Goal: Check status

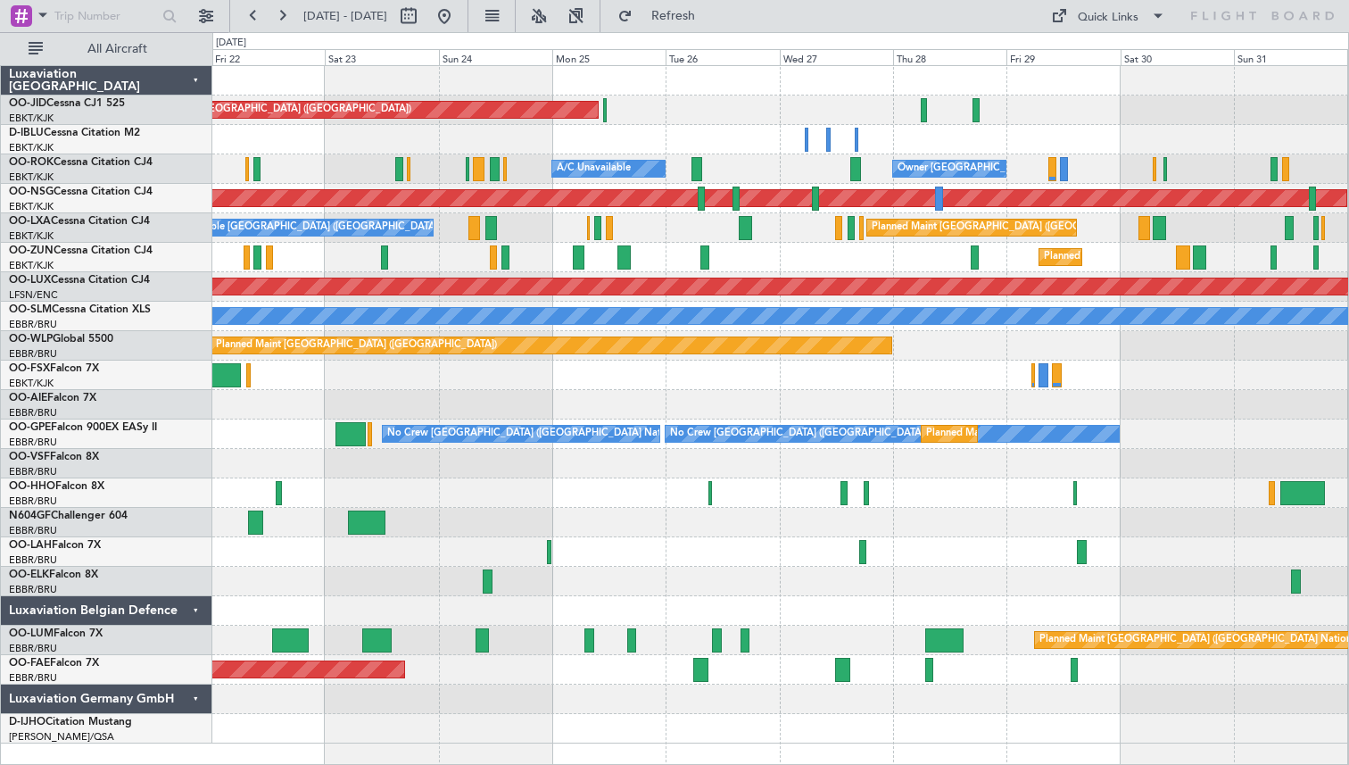
click at [350, 136] on div at bounding box center [780, 139] width 1136 height 29
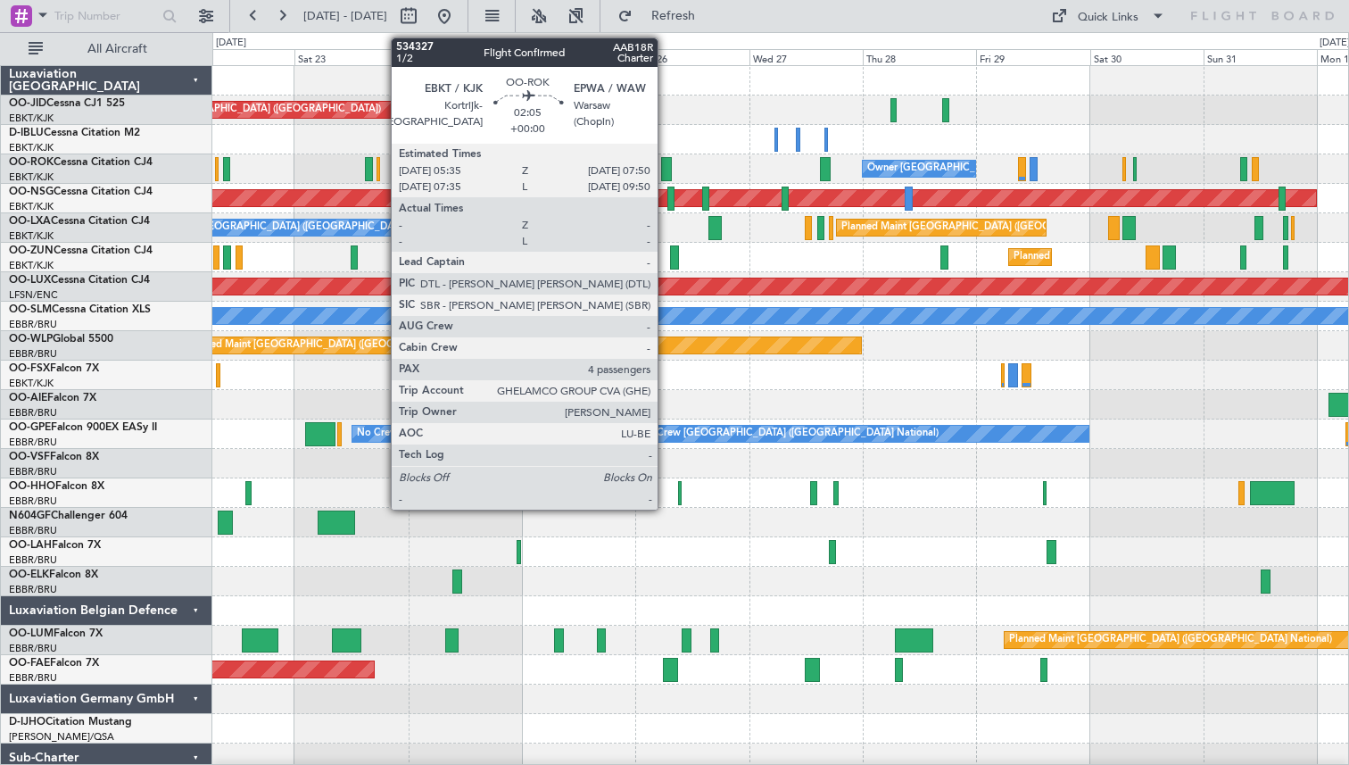
click at [666, 165] on div at bounding box center [666, 169] width 11 height 24
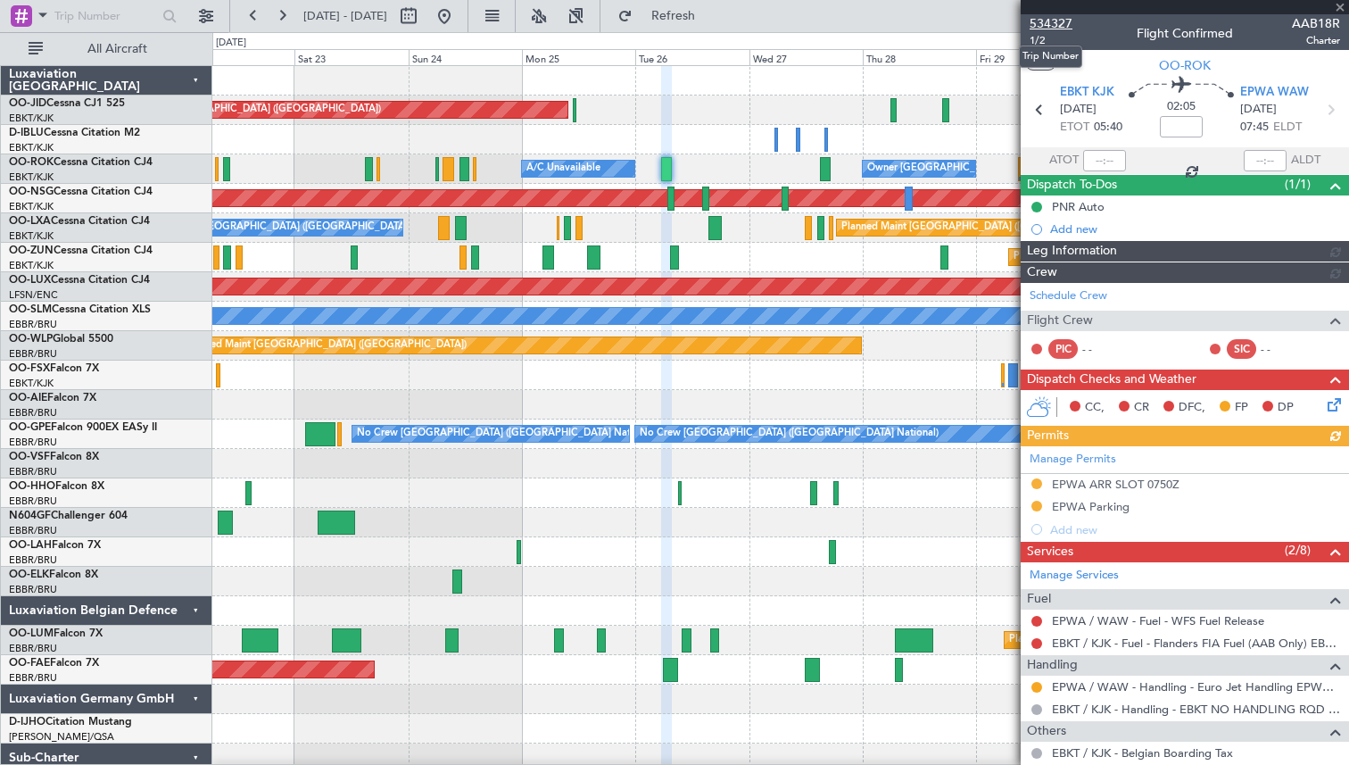
click at [1042, 21] on span "534327" at bounding box center [1051, 23] width 43 height 19
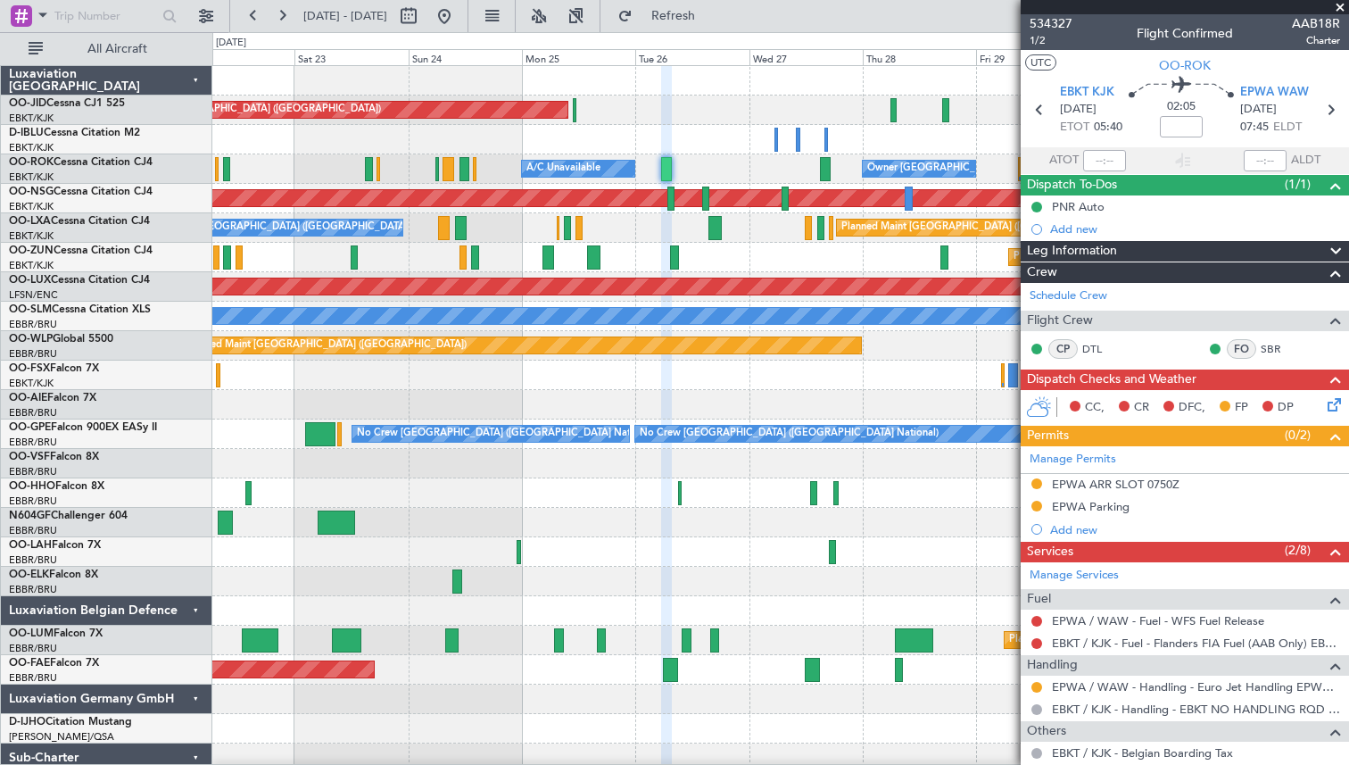
click at [1340, 4] on span at bounding box center [1340, 8] width 18 height 16
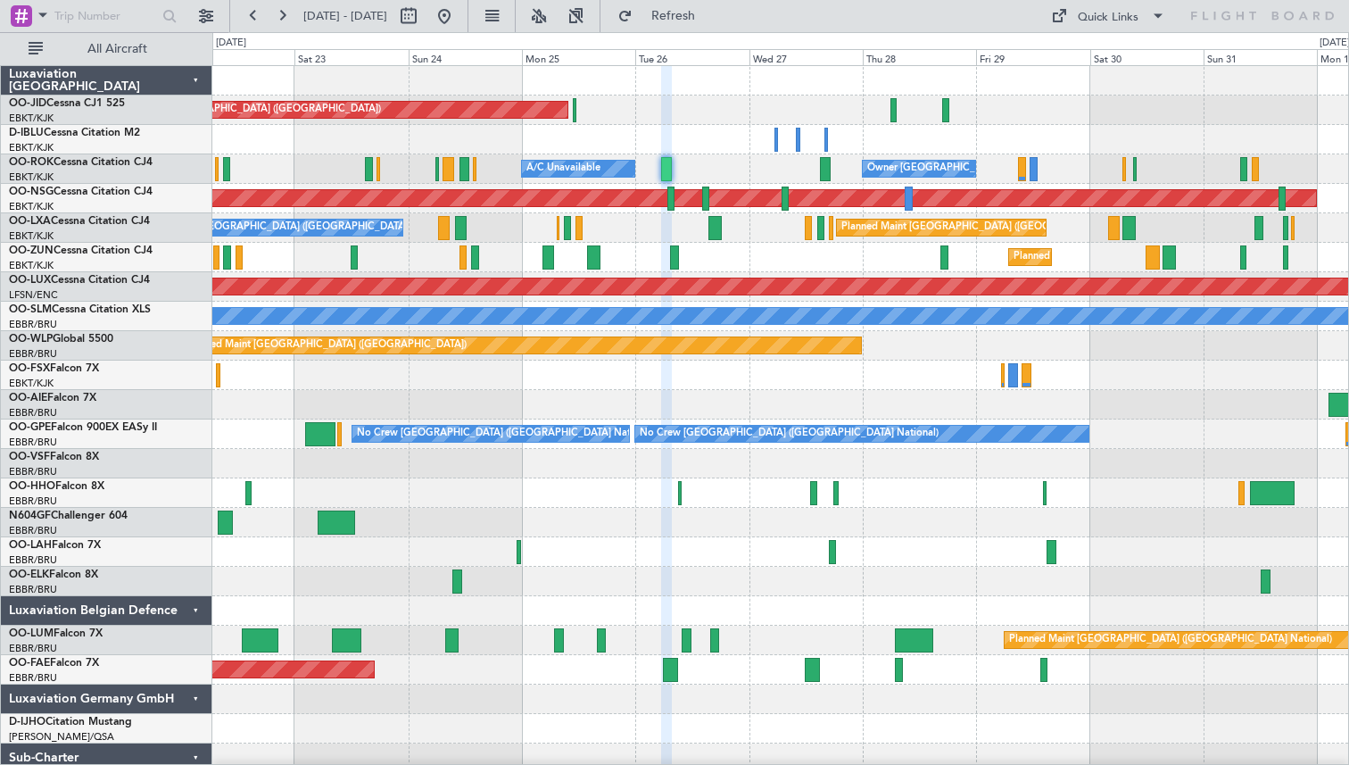
type input "0"
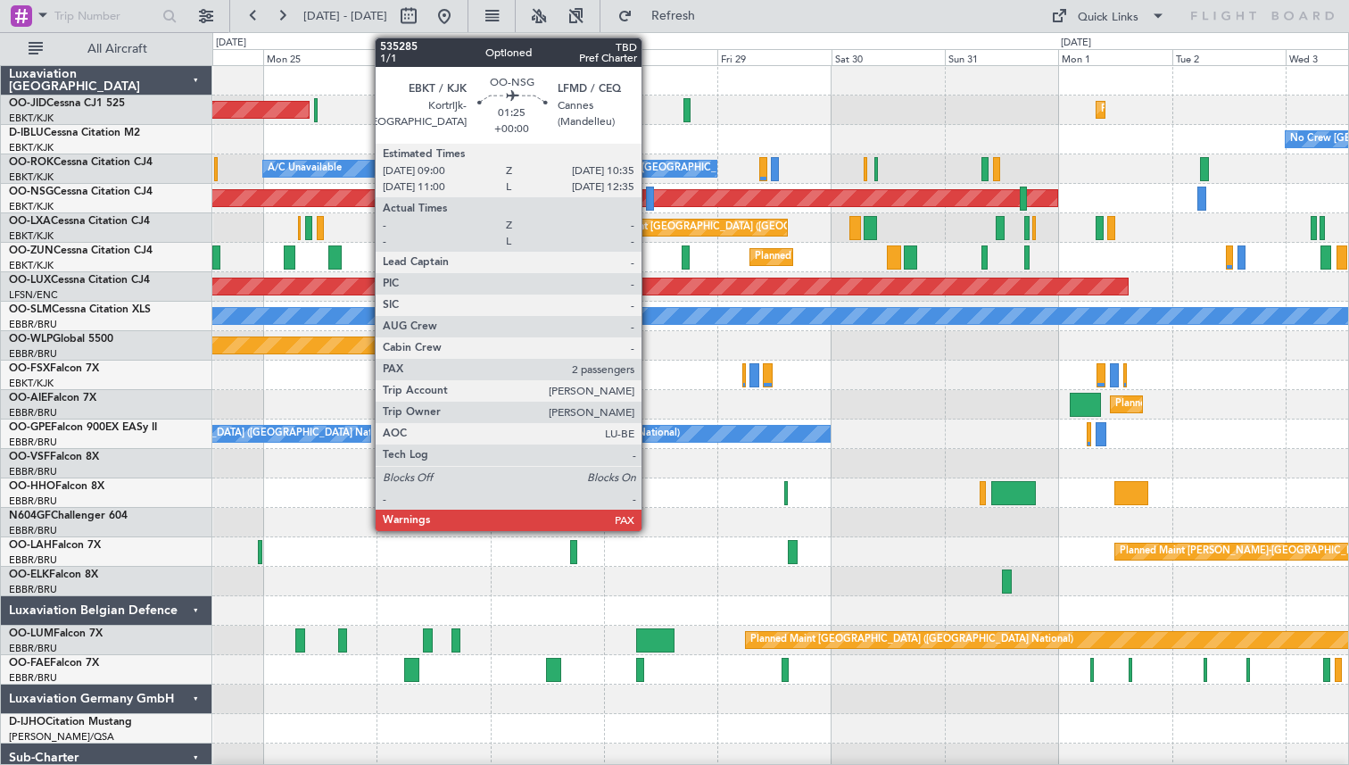
click at [649, 198] on div at bounding box center [650, 198] width 8 height 24
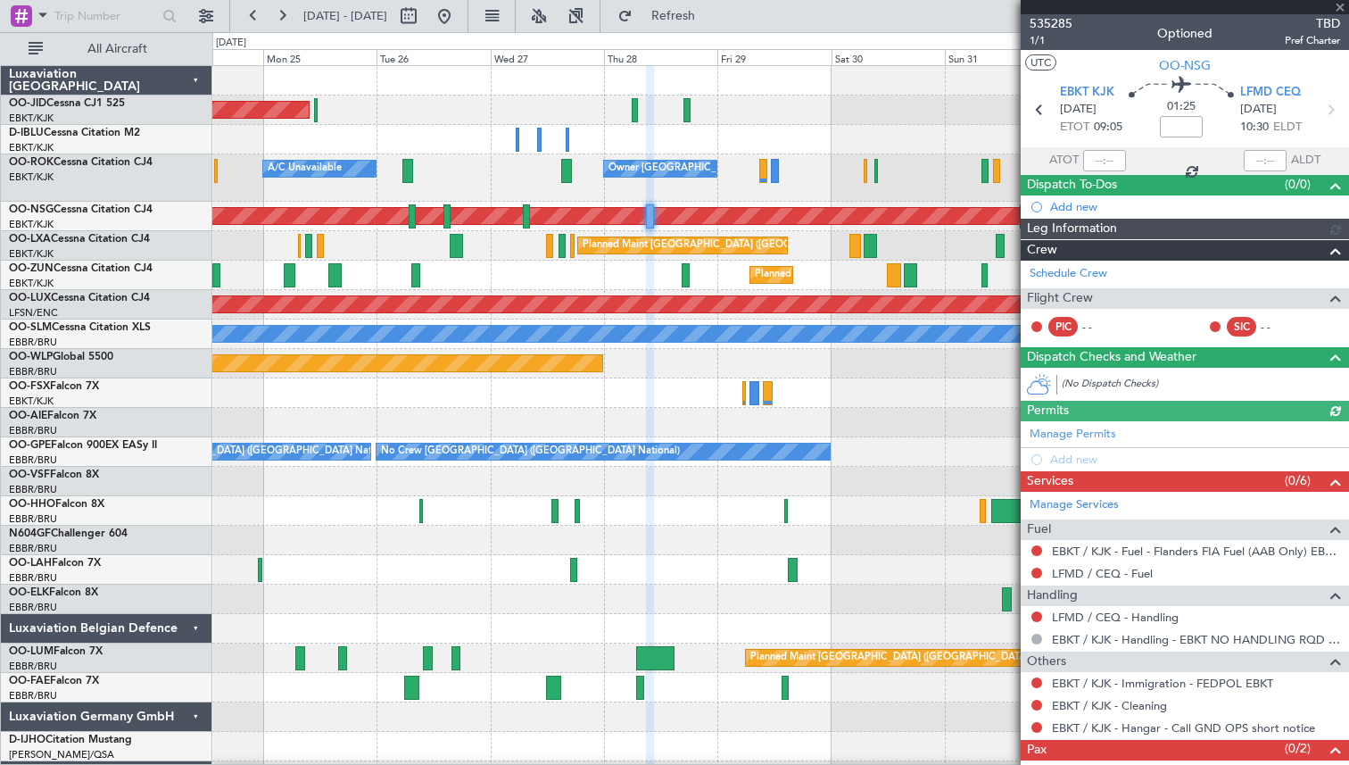
click at [1340, 9] on div at bounding box center [1185, 7] width 328 height 14
click at [1340, 6] on div at bounding box center [1185, 7] width 328 height 14
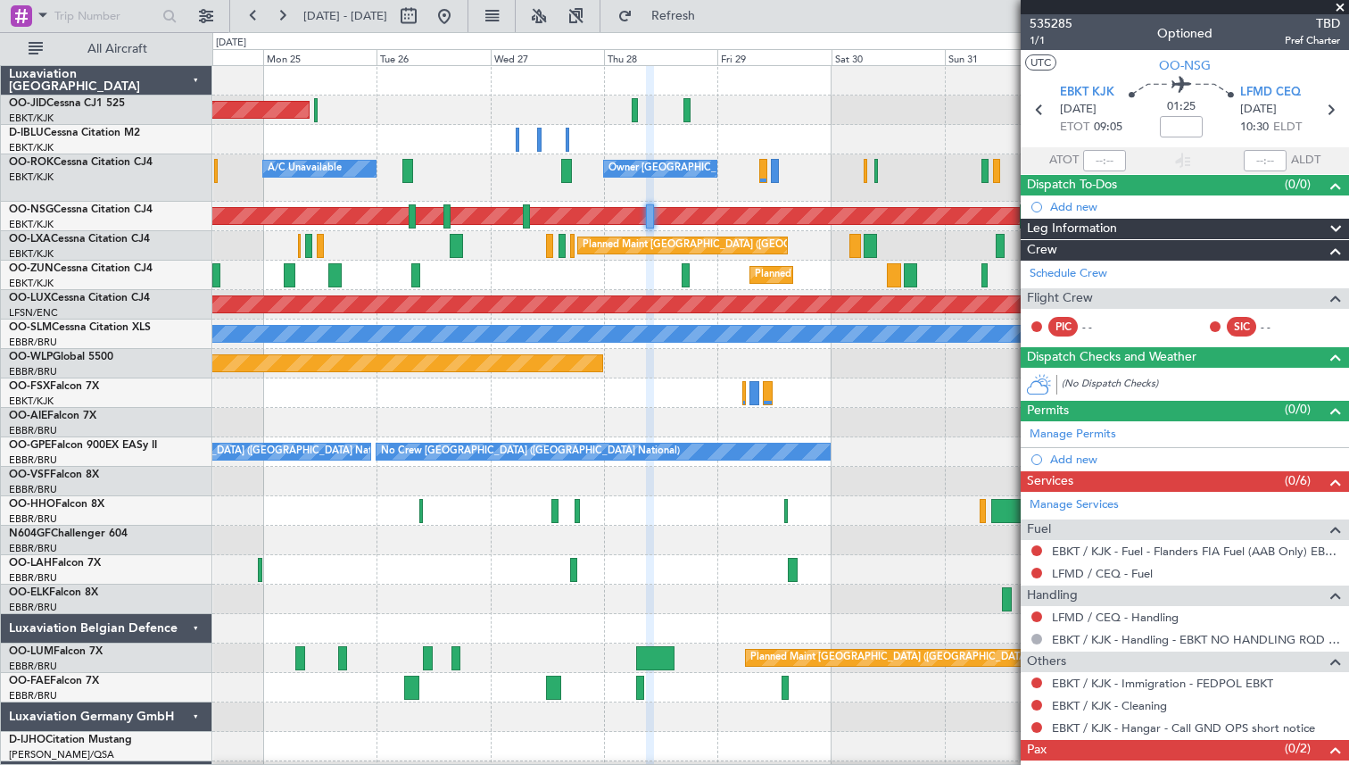
click at [1339, 4] on span at bounding box center [1340, 8] width 18 height 16
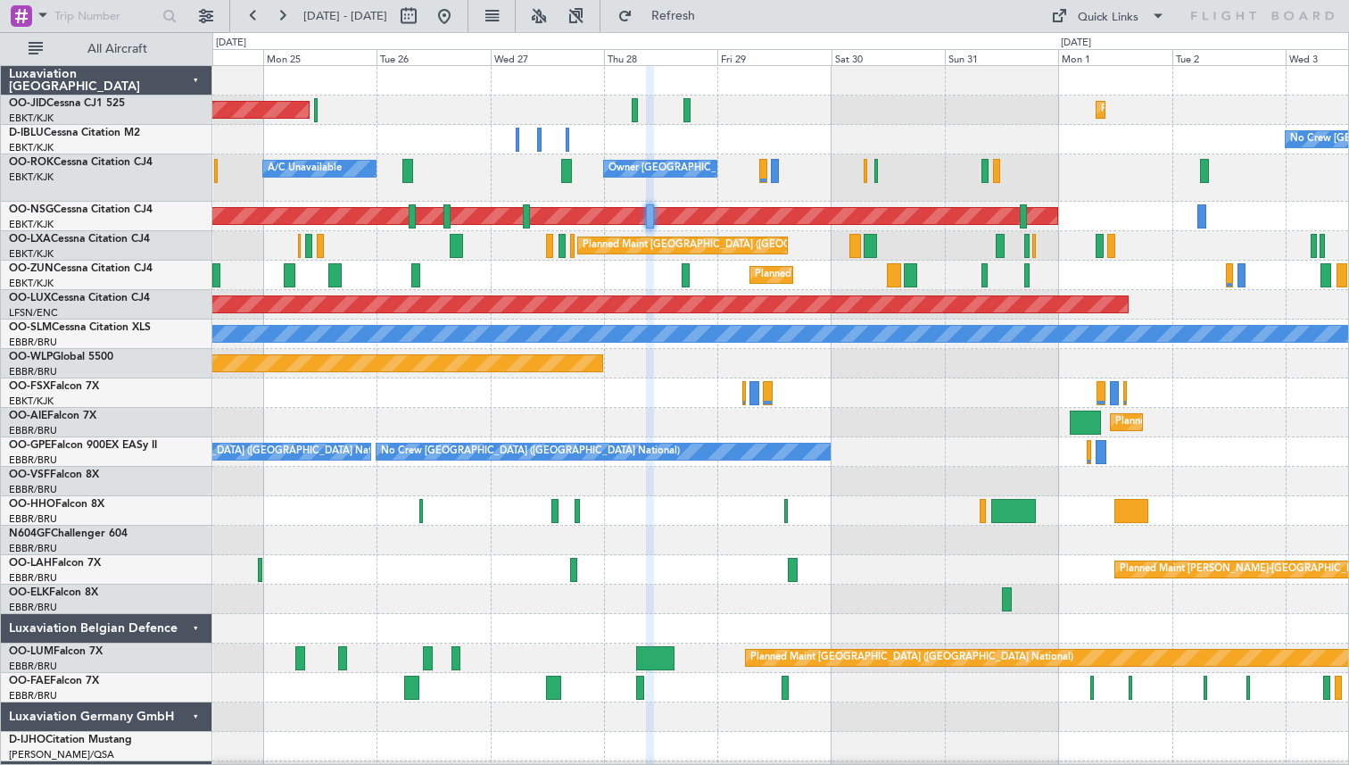
type input "0"
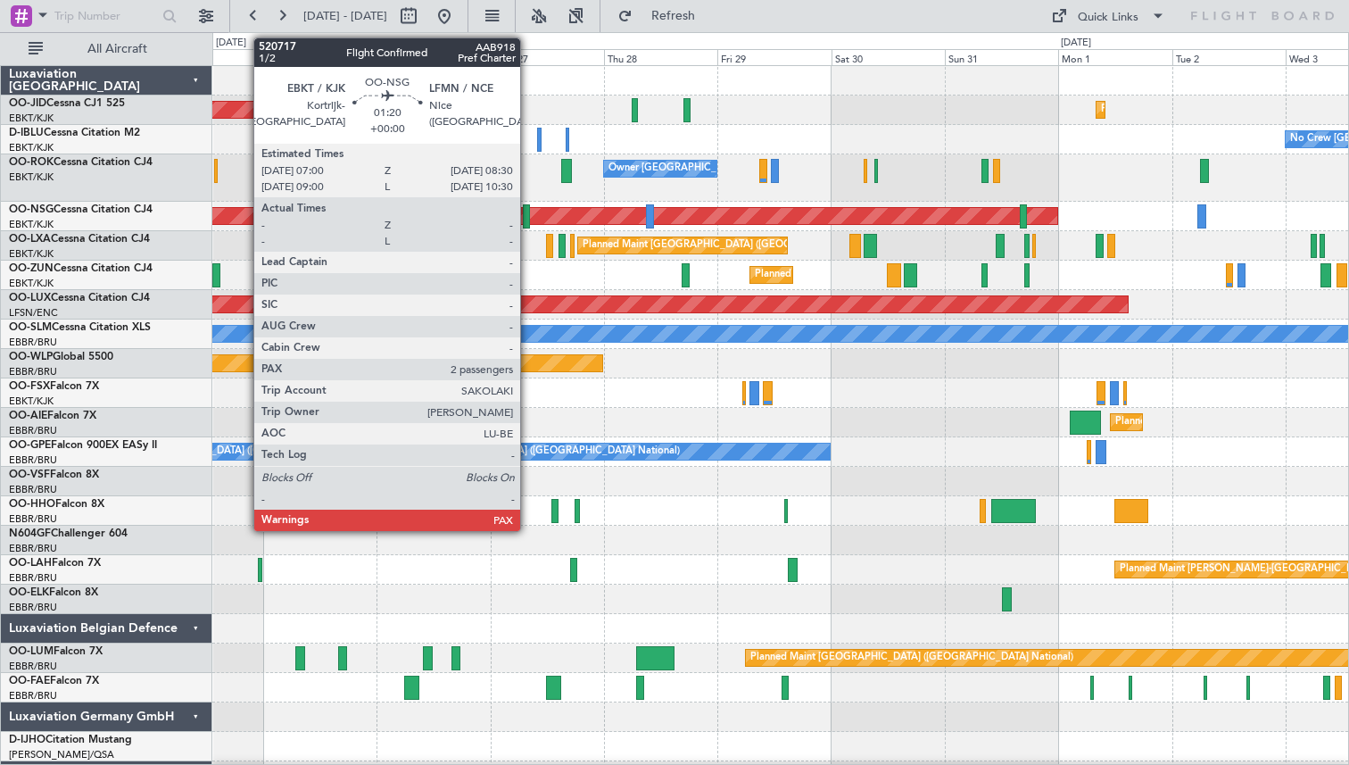
click at [529, 216] on div at bounding box center [526, 216] width 7 height 24
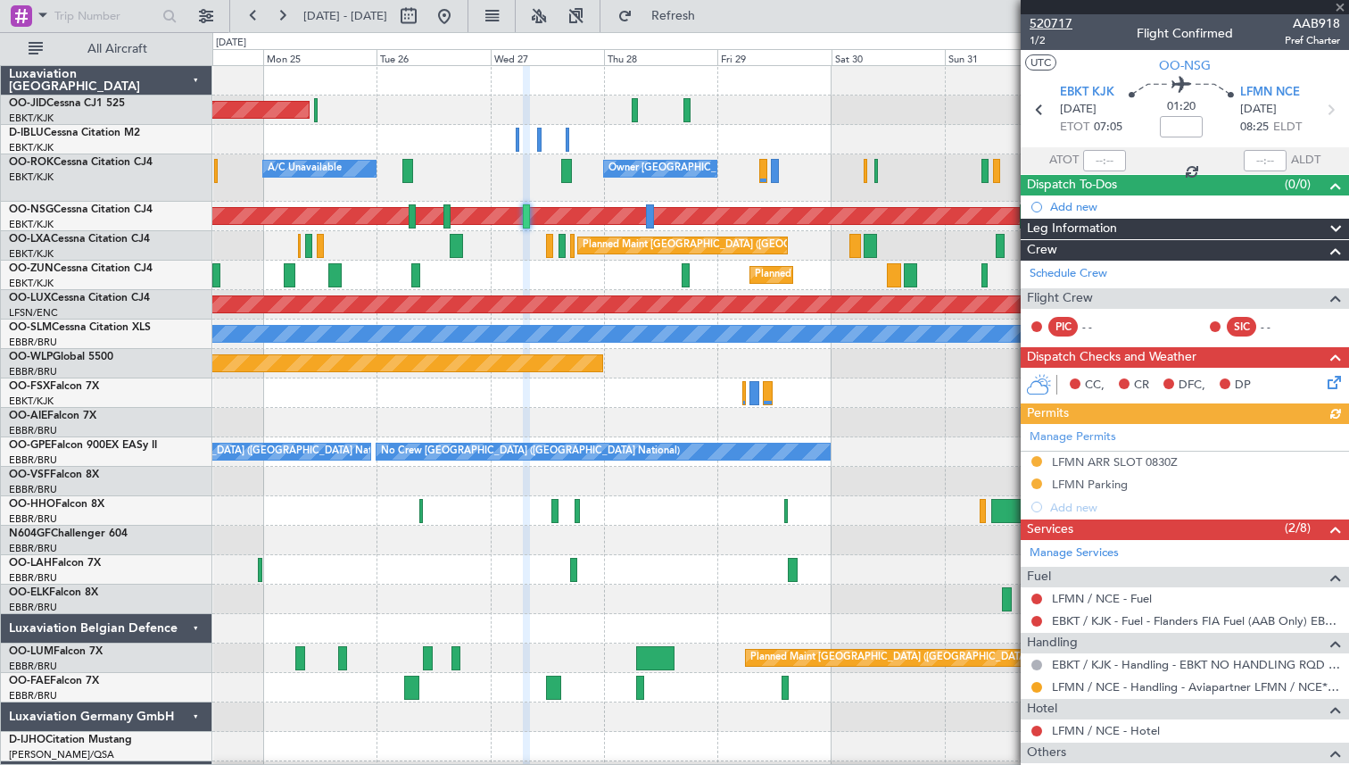
click at [1044, 27] on span "520717" at bounding box center [1051, 23] width 43 height 19
click at [681, 11] on button "Refresh" at bounding box center [662, 16] width 107 height 29
